Goal: Use online tool/utility: Use online tool/utility

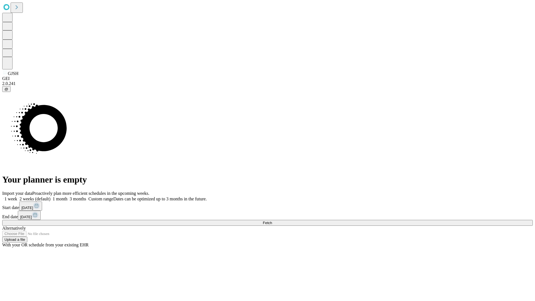
click at [272, 221] on span "Fetch" at bounding box center [267, 223] width 9 height 4
